Goal: Transaction & Acquisition: Register for event/course

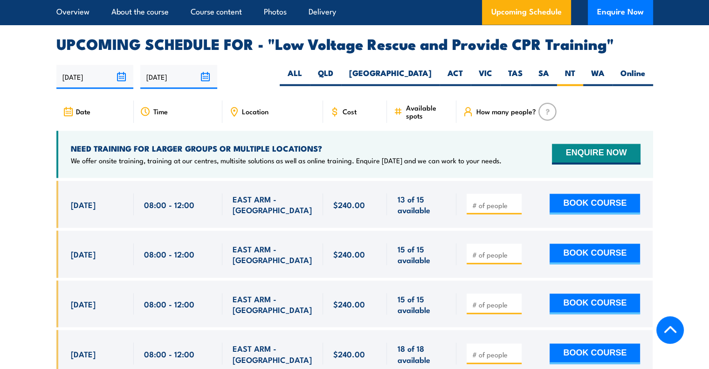
click at [481, 200] on input "number" at bounding box center [495, 204] width 47 height 9
type input "1"
click at [600, 194] on button "BOOK COURSE" at bounding box center [595, 204] width 90 height 21
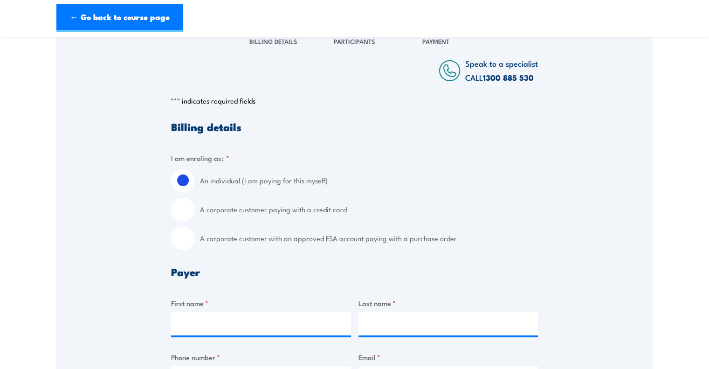
scroll to position [140, 0]
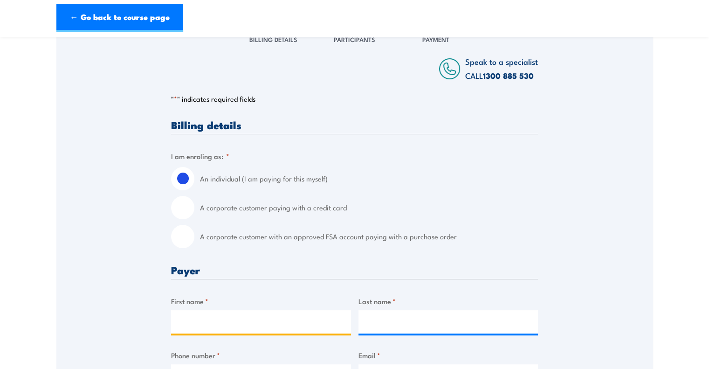
click at [214, 324] on input "First name *" at bounding box center [261, 321] width 180 height 23
click at [325, 209] on label "A corporate customer paying with a credit card" at bounding box center [369, 207] width 338 height 23
click at [194, 209] on input "A corporate customer paying with a credit card" at bounding box center [182, 207] width 23 height 23
radio input "true"
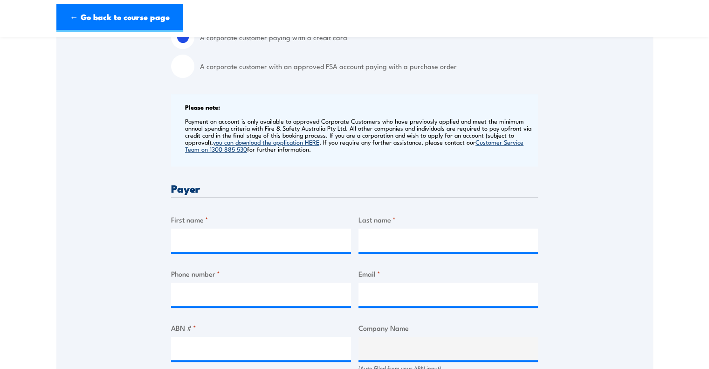
scroll to position [326, 0]
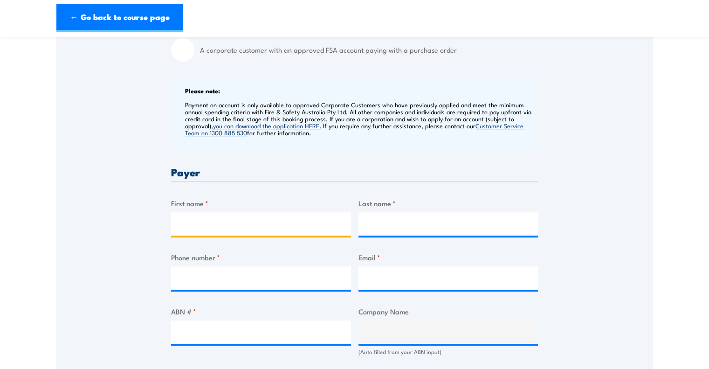
click at [208, 222] on input "First name *" at bounding box center [261, 223] width 180 height 23
type input "Mel"
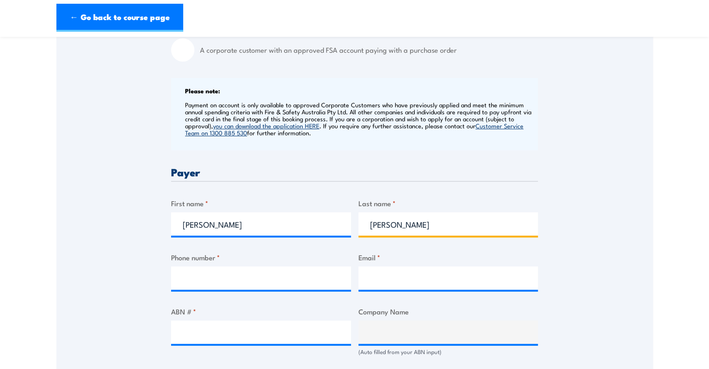
type input "Clarke"
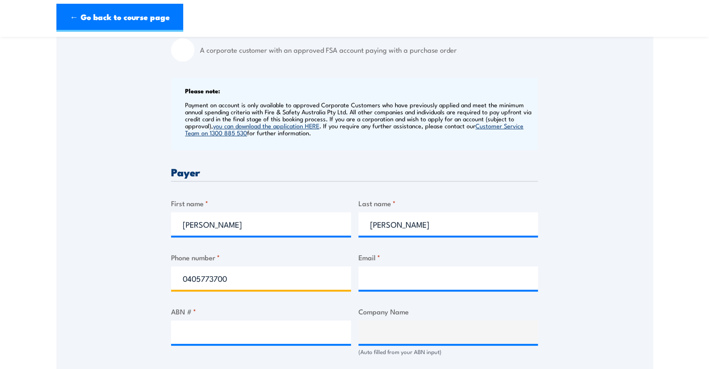
type input "0405773700"
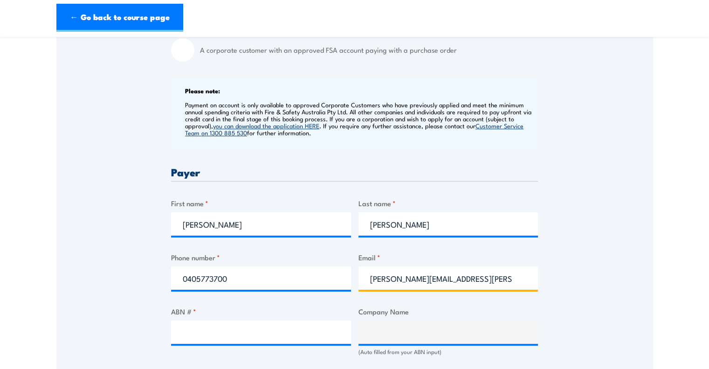
type input "mel.clarke@girramaa.com.au"
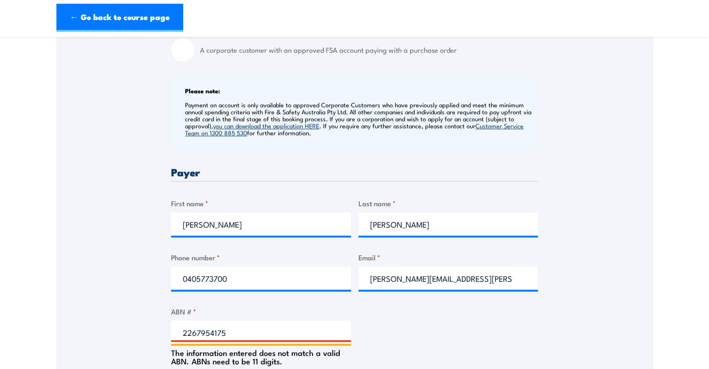
type input "22679541756"
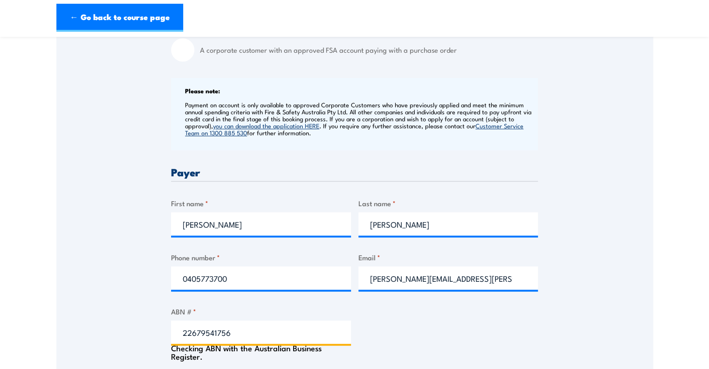
type input "GIRRAMAA PTY LTD"
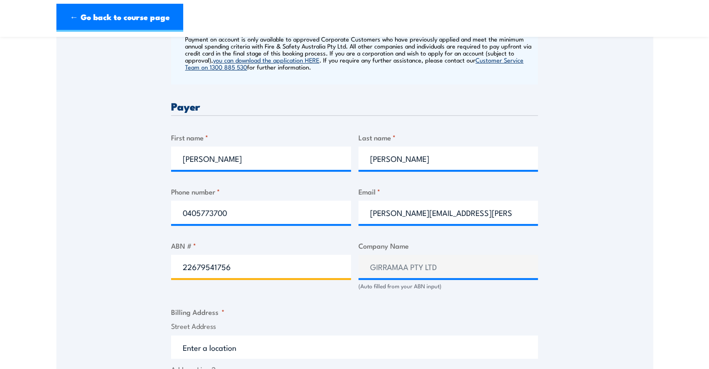
scroll to position [513, 0]
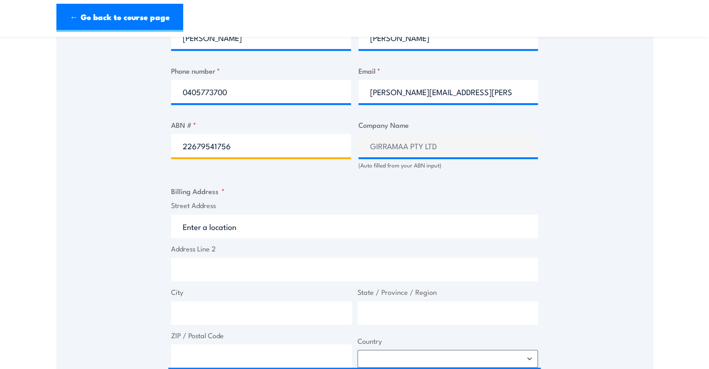
type input "22679541756"
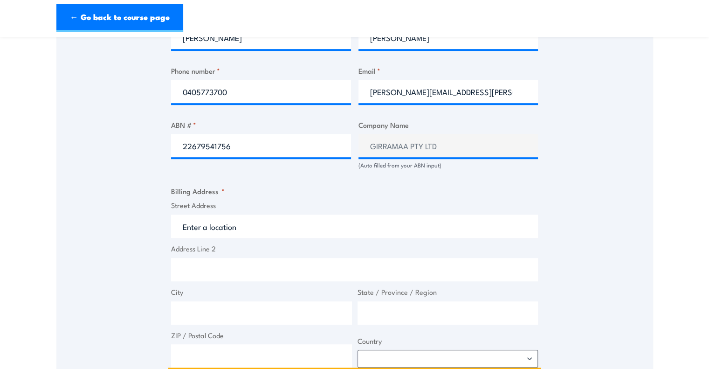
click at [267, 227] on input "Street Address" at bounding box center [354, 226] width 367 height 23
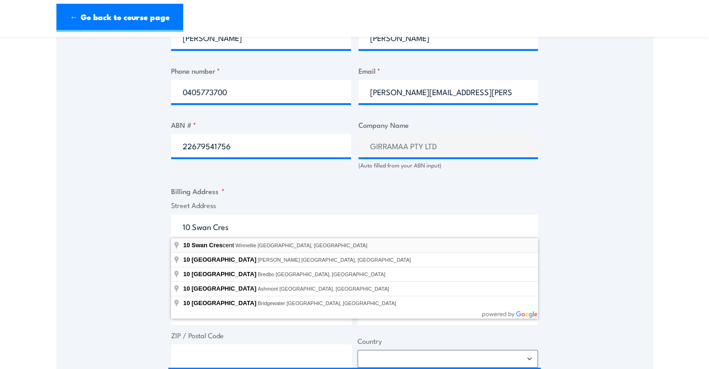
type input "10 Swan Crescent, Winnellie NT, Australia"
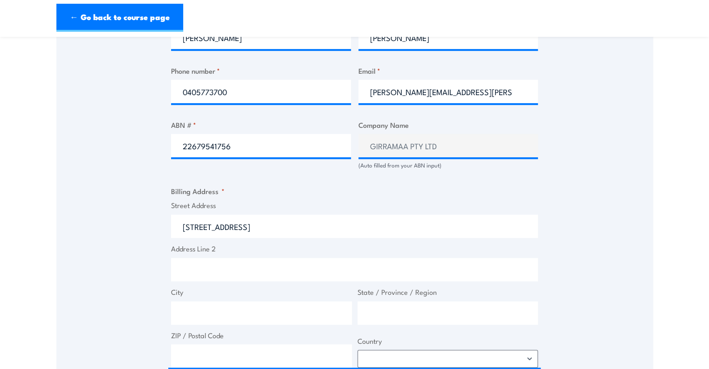
type input "10 Swan Cres"
type input "Winnellie"
type input "Northern Territory"
type input "0820"
select select "Australia"
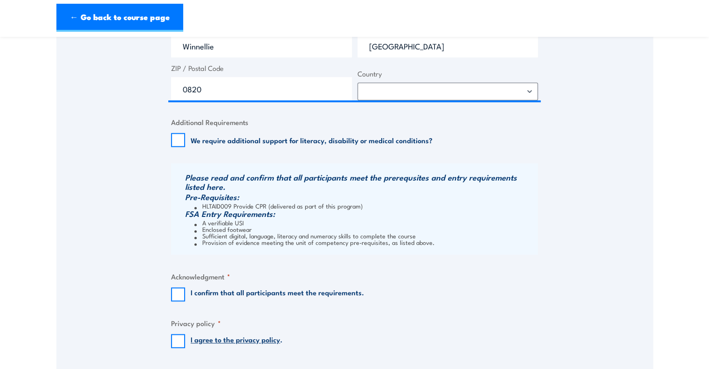
scroll to position [839, 0]
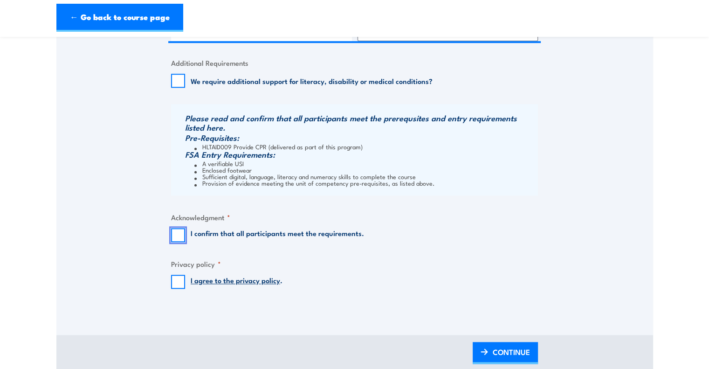
click at [177, 237] on input "I confirm that all participants meet the requirements." at bounding box center [178, 235] width 14 height 14
checkbox input "true"
click at [174, 279] on input "I agree to the privacy policy ." at bounding box center [178, 282] width 14 height 14
checkbox input "true"
click at [503, 354] on span "CONTINUE" at bounding box center [511, 352] width 37 height 25
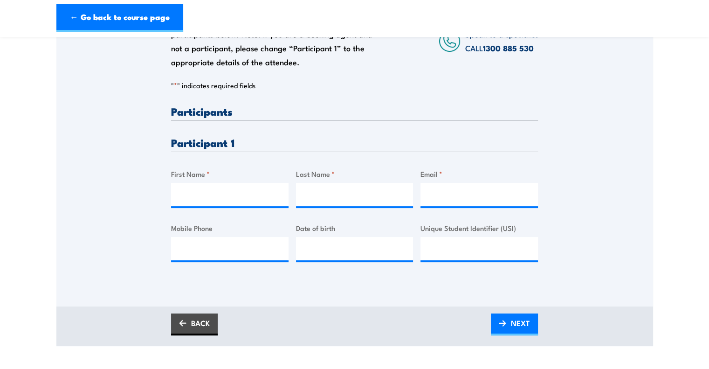
scroll to position [187, 0]
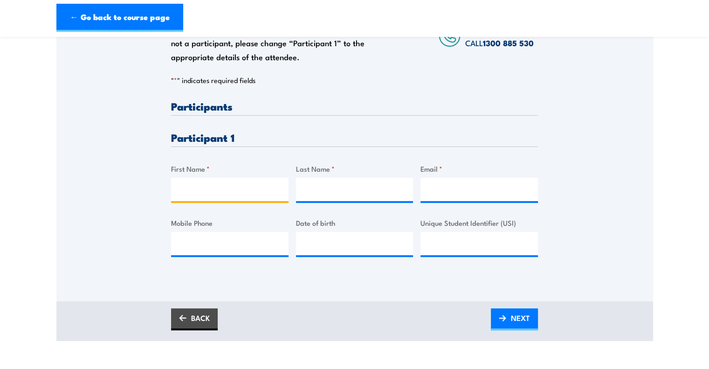
click at [206, 184] on input "First Name *" at bounding box center [230, 189] width 118 height 23
type input "Madhavan"
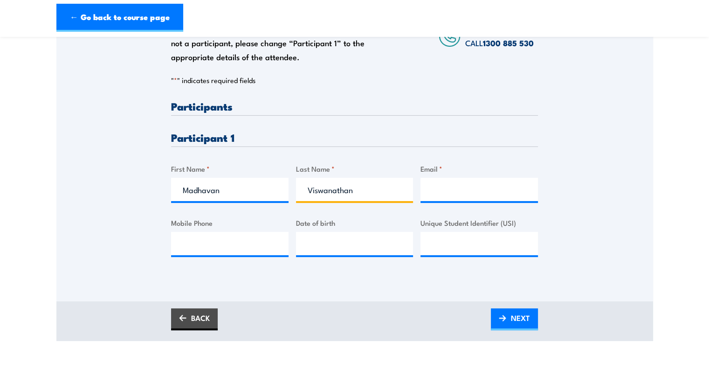
type input "Viswanathan"
